Goal: Transaction & Acquisition: Purchase product/service

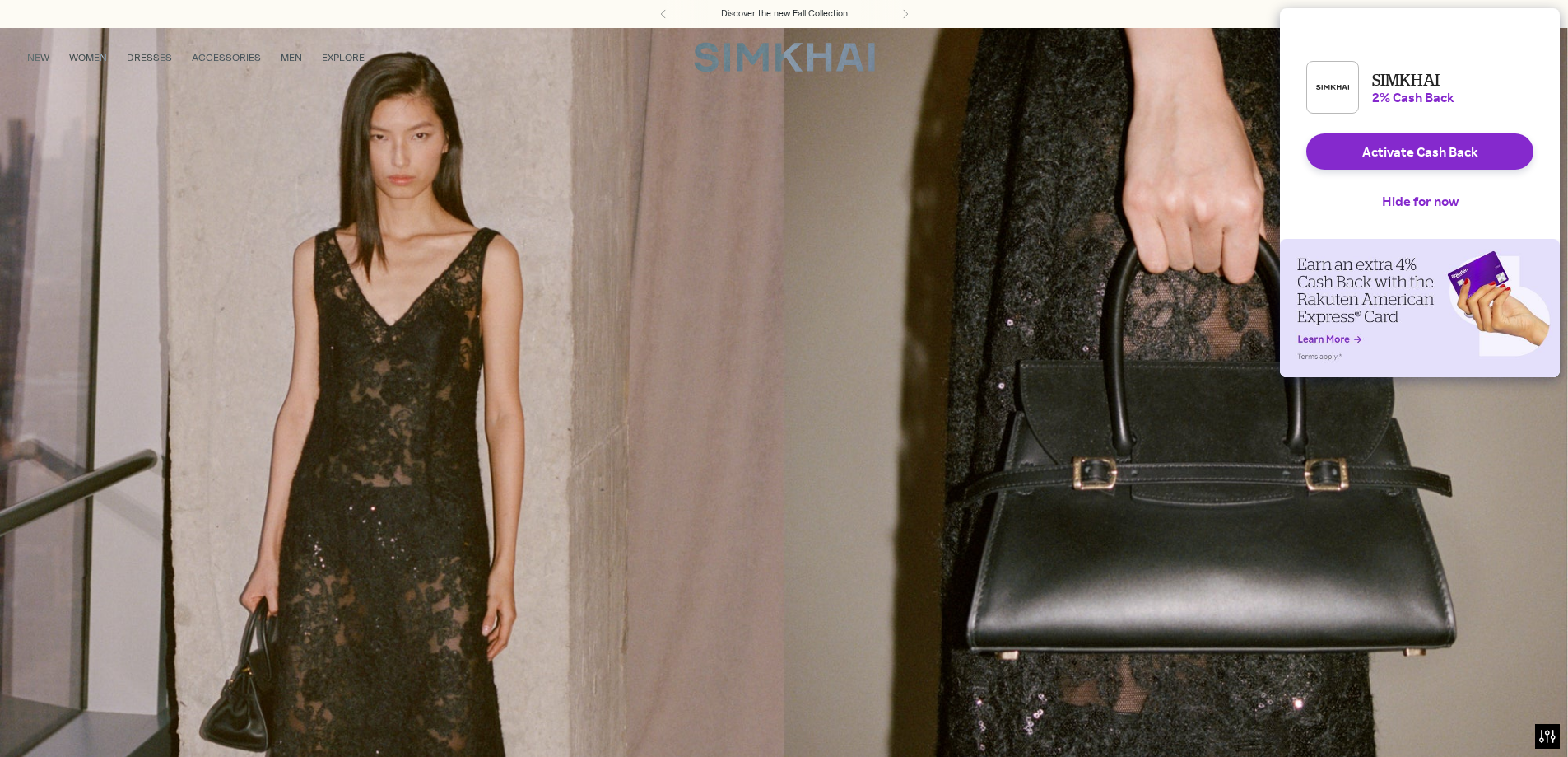
click at [285, 58] on iframe at bounding box center [784, 378] width 1568 height 757
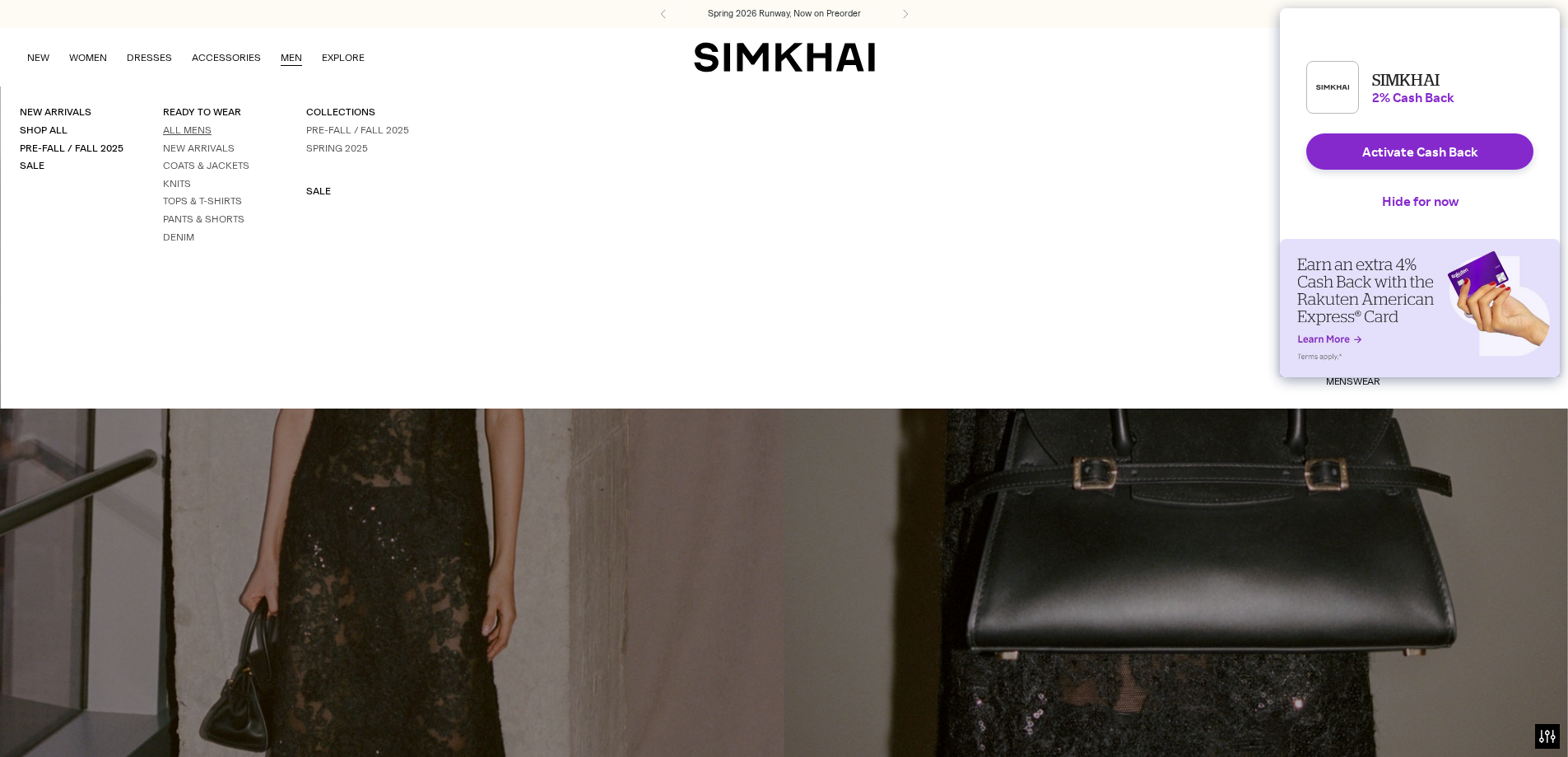
click at [197, 129] on link "All Mens" at bounding box center [187, 130] width 48 height 12
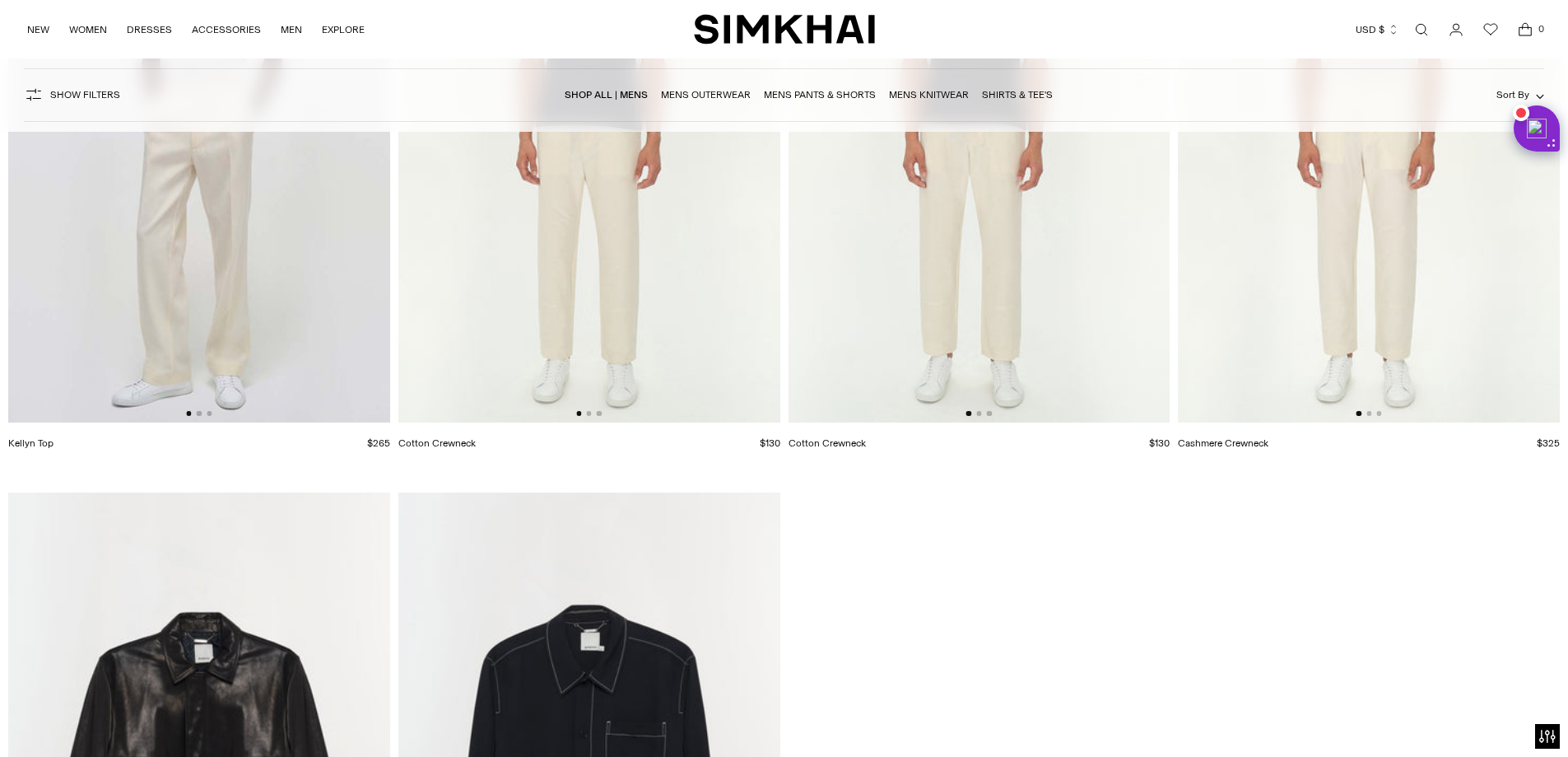
scroll to position [9880, 0]
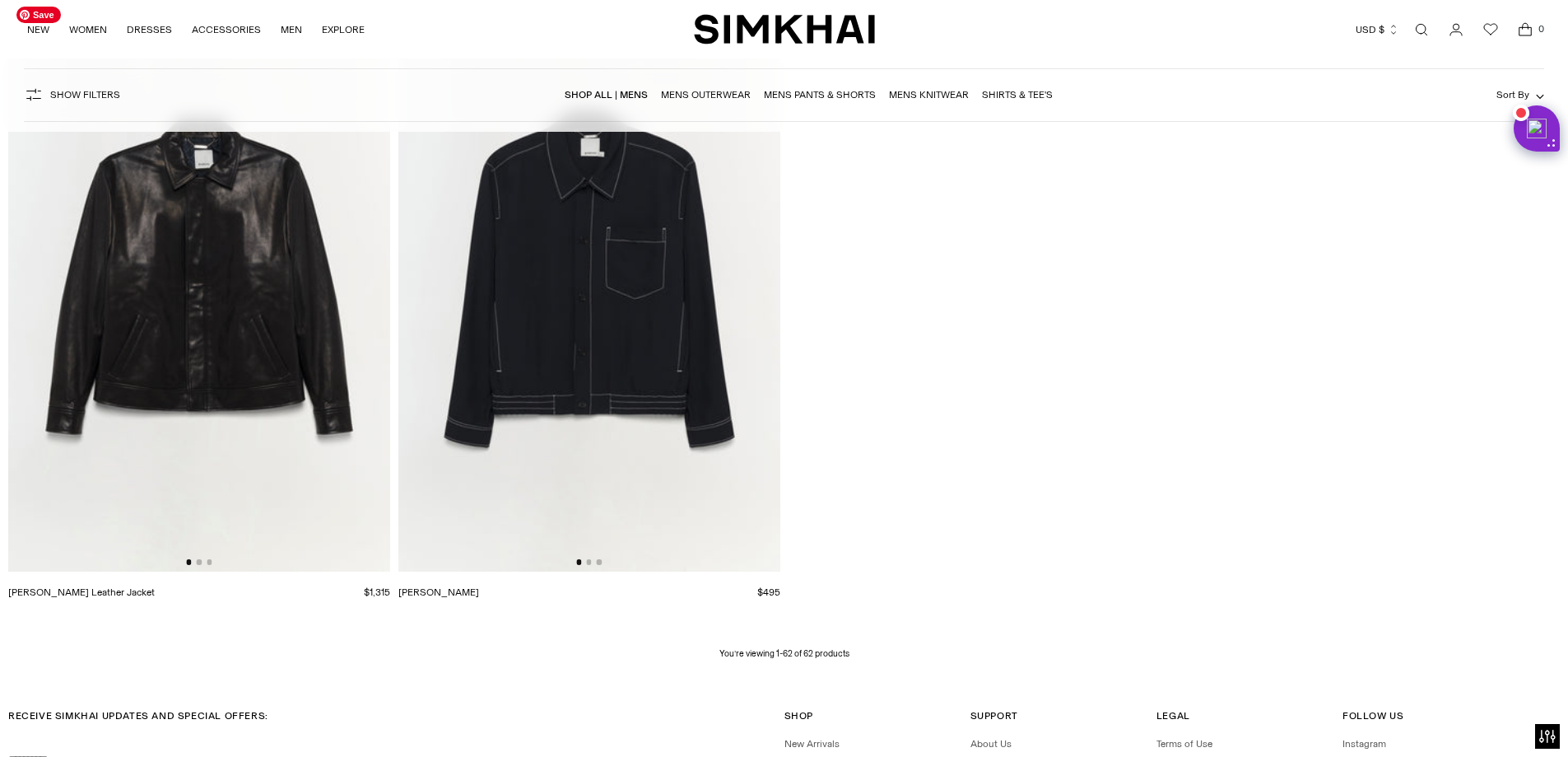
click at [252, 355] on img at bounding box center [199, 285] width 382 height 573
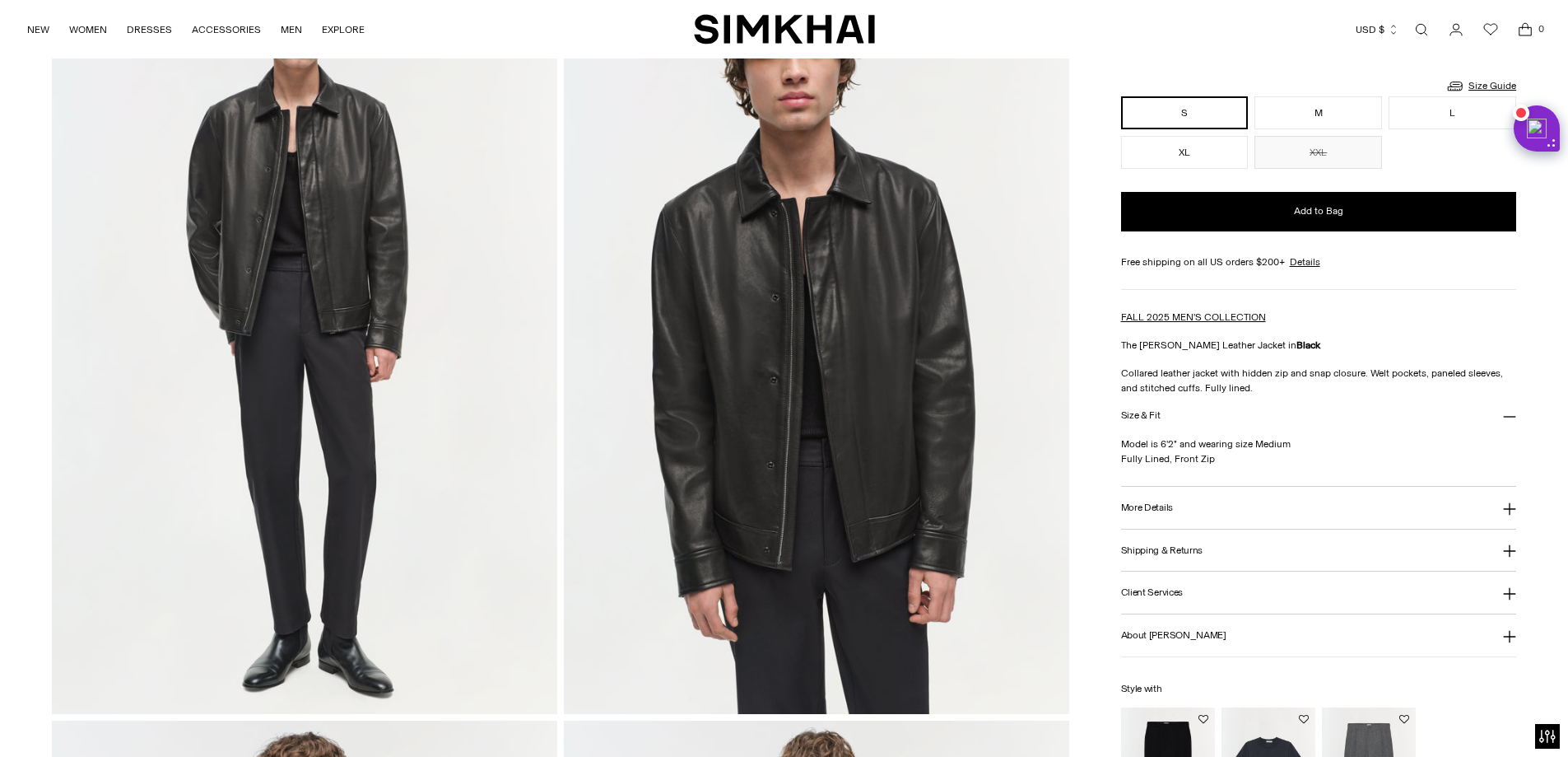
scroll to position [165, 0]
click at [1366, 505] on button "More Details" at bounding box center [1319, 507] width 396 height 42
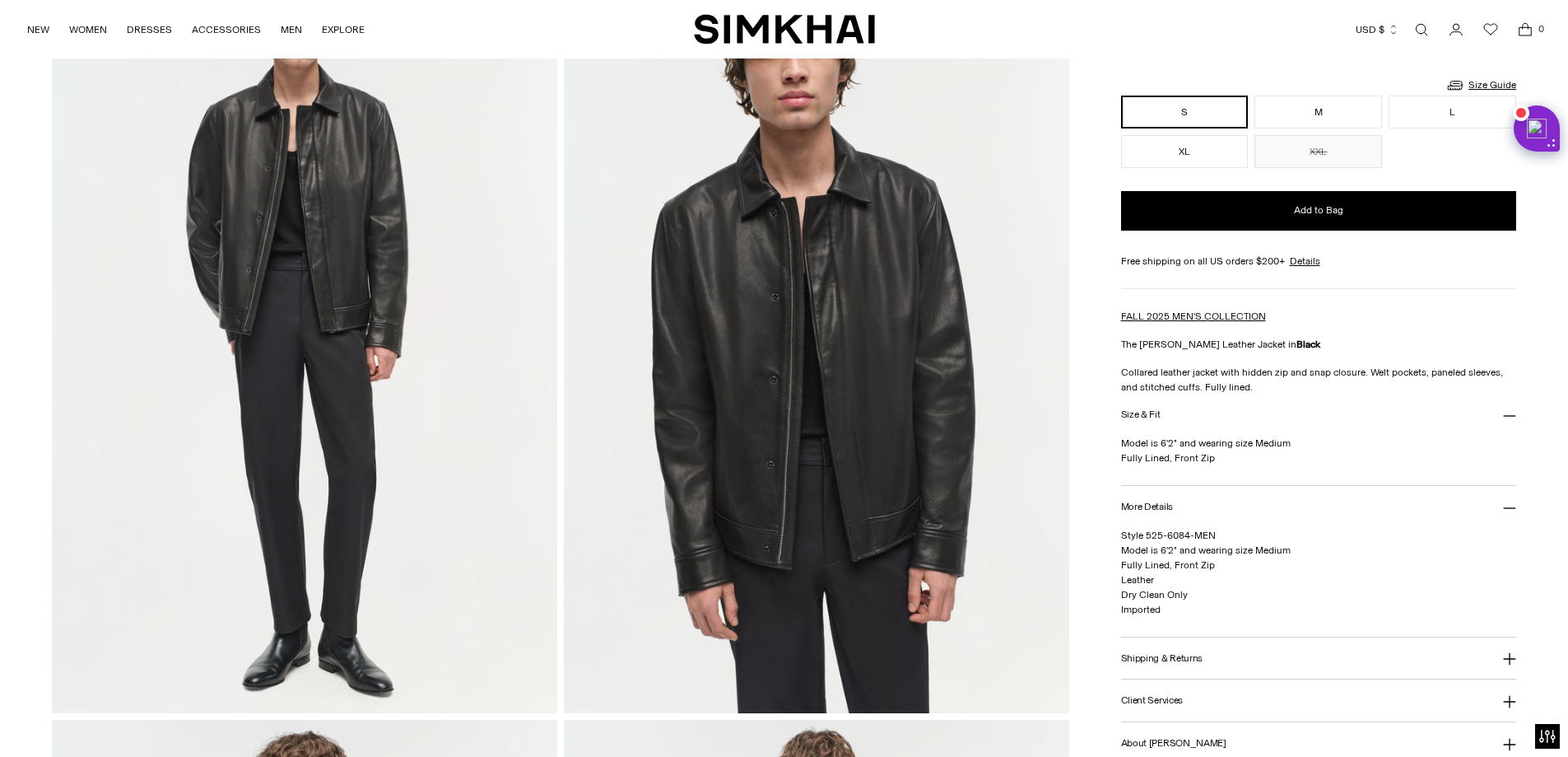
scroll to position [411, 0]
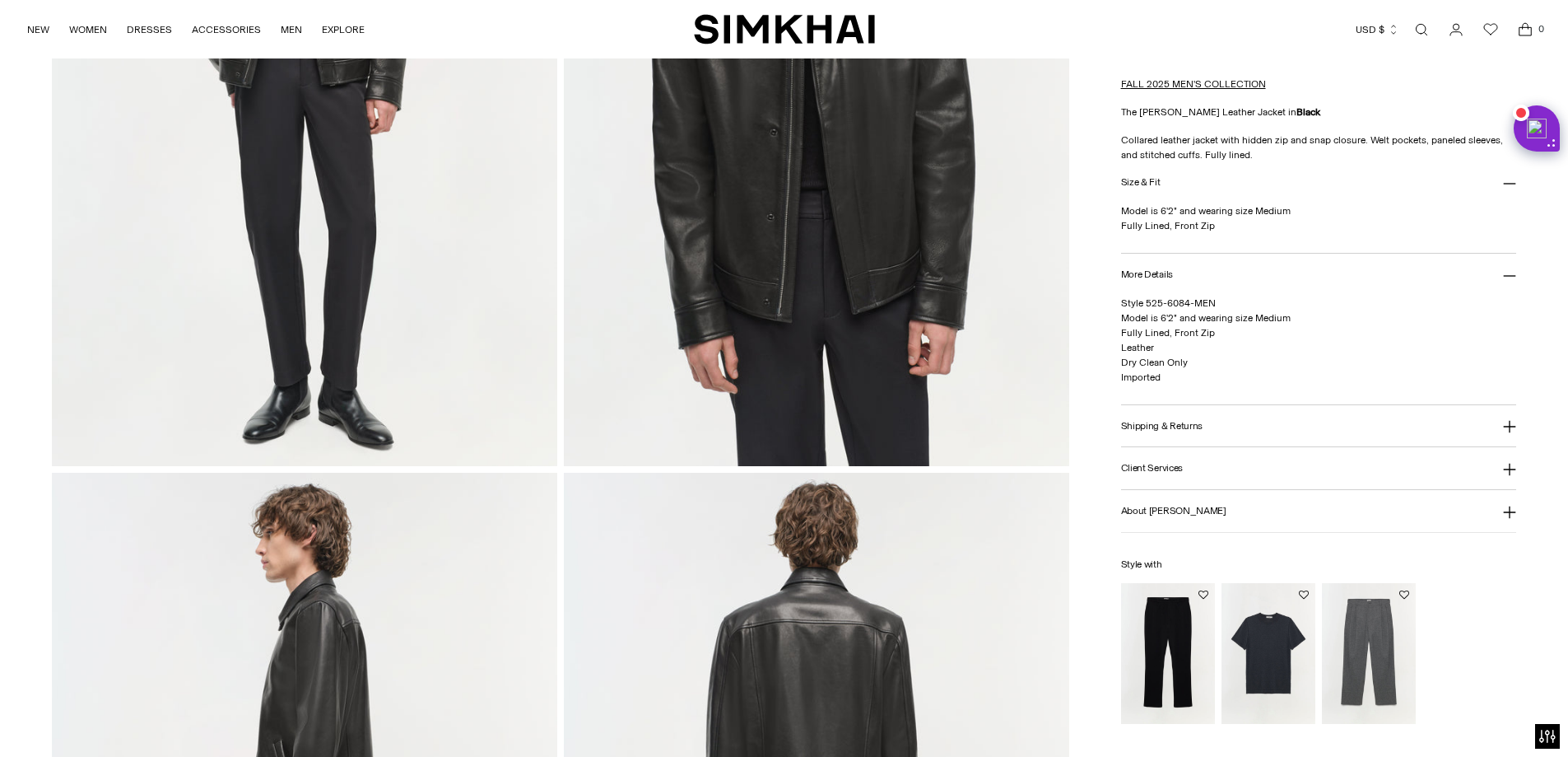
click at [1306, 418] on button "Shipping & Returns" at bounding box center [1319, 426] width 396 height 42
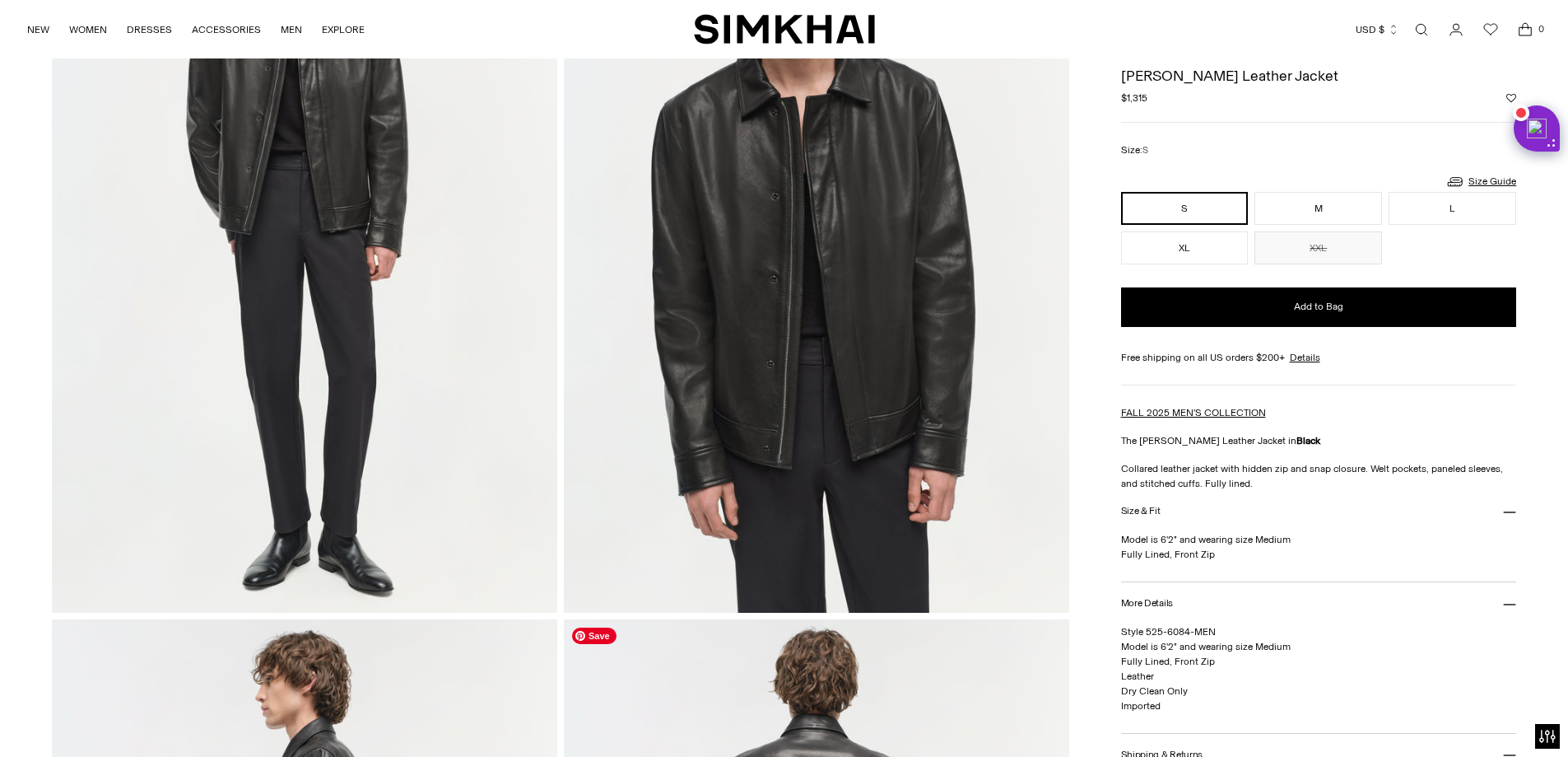
scroll to position [0, 0]
